Goal: Check status: Check status

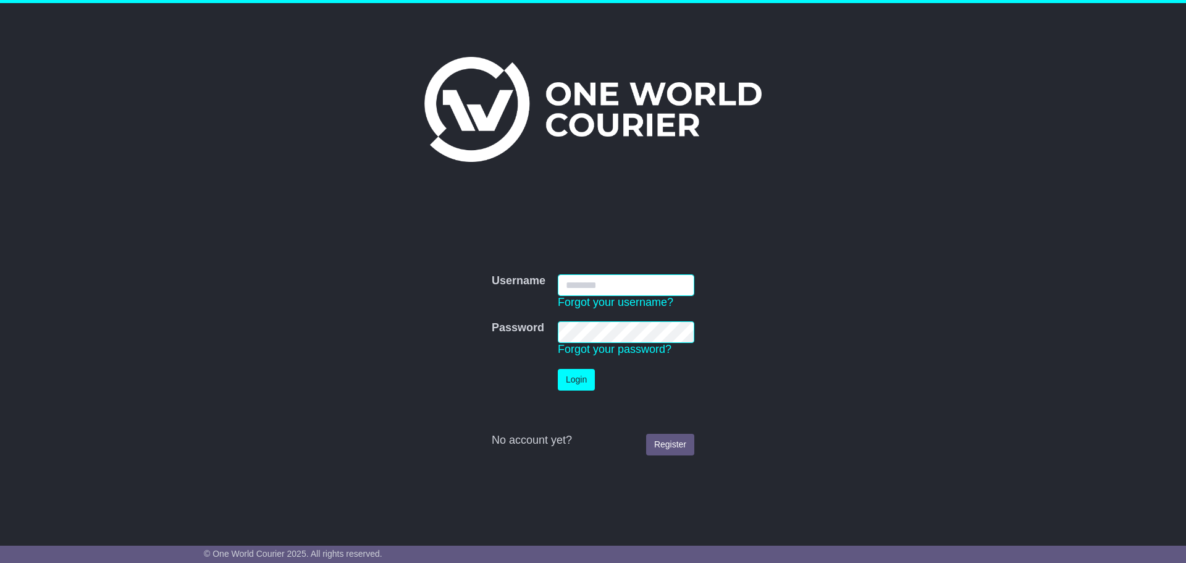
type input "**********"
click at [569, 376] on button "Login" at bounding box center [576, 380] width 37 height 22
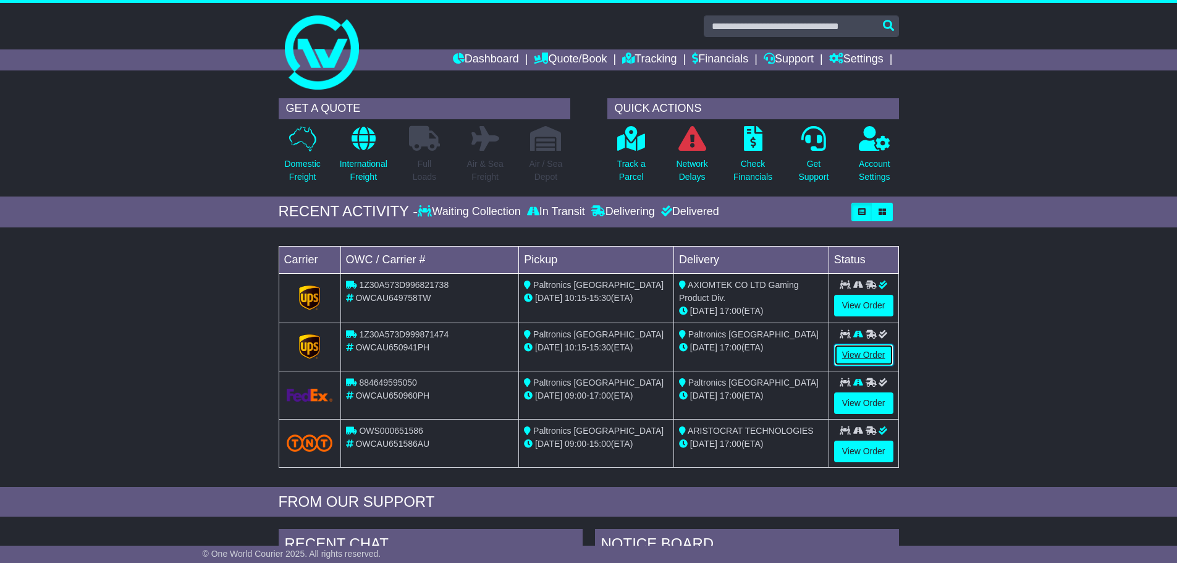
click at [839, 352] on link "View Order" at bounding box center [863, 355] width 59 height 22
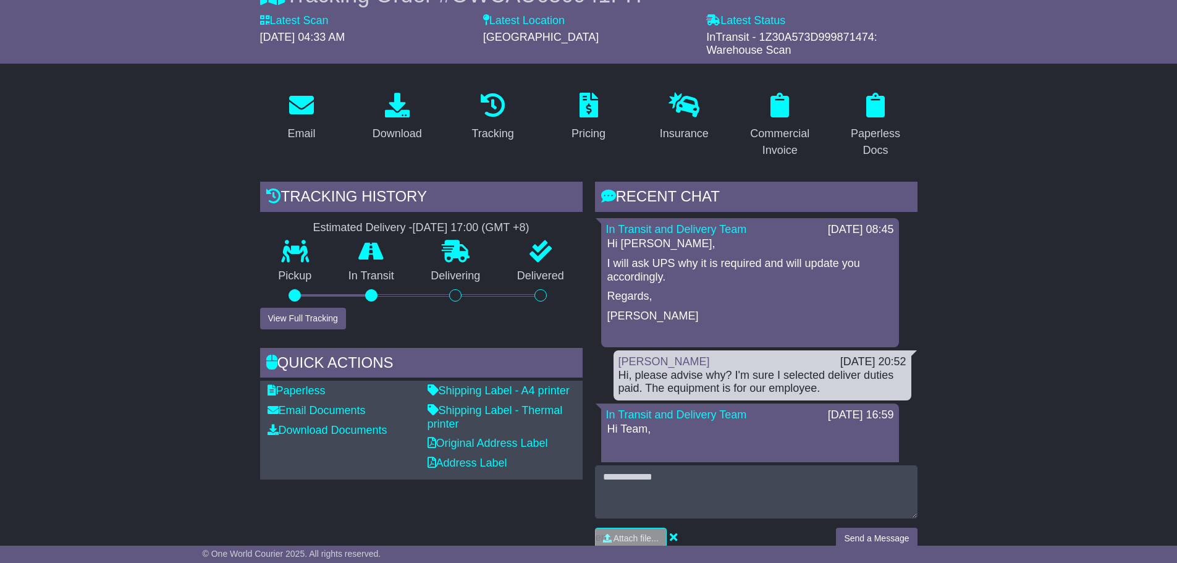
scroll to position [185, 0]
